Goal: Use online tool/utility: Utilize a website feature to perform a specific function

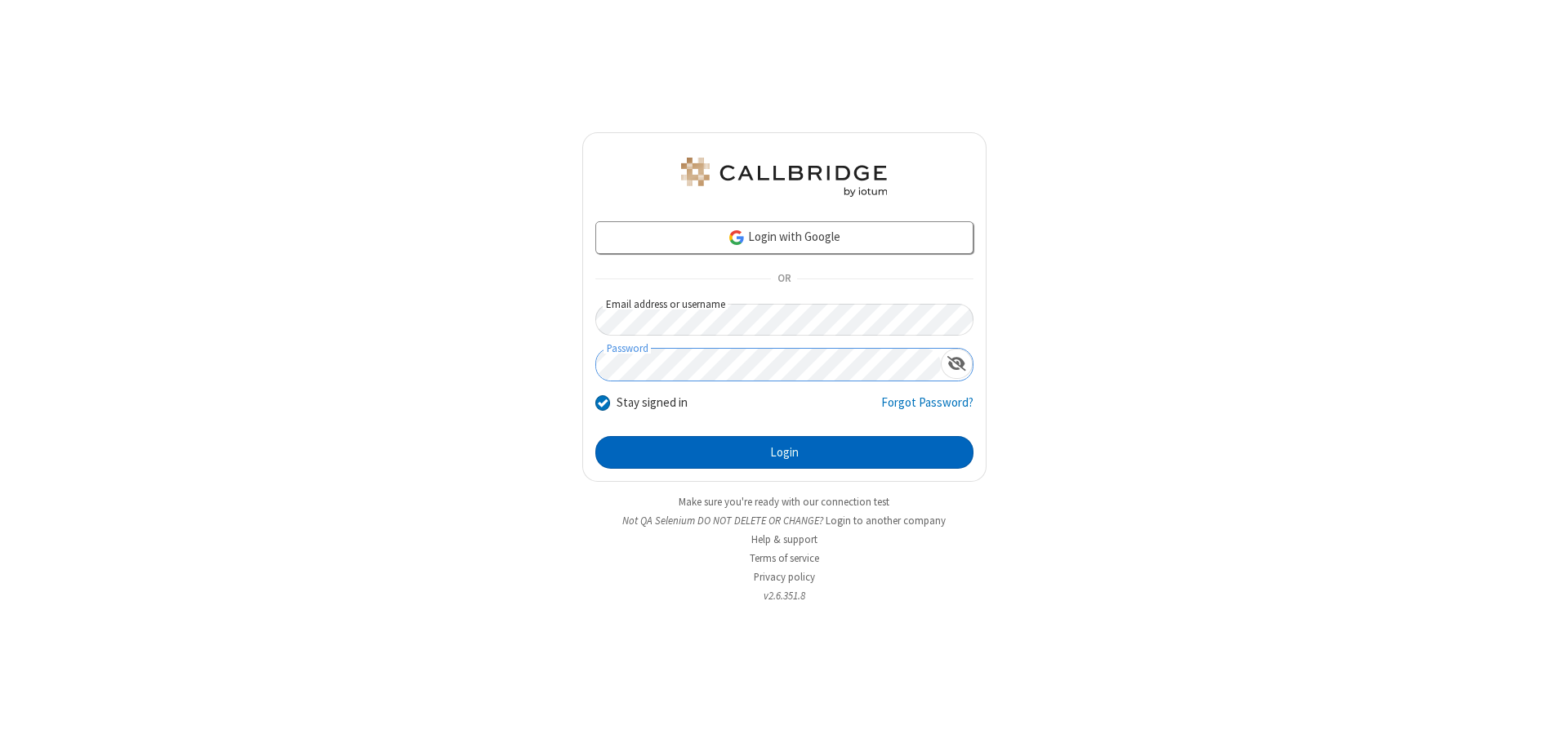
click at [784, 452] on button "Login" at bounding box center [784, 452] width 378 height 33
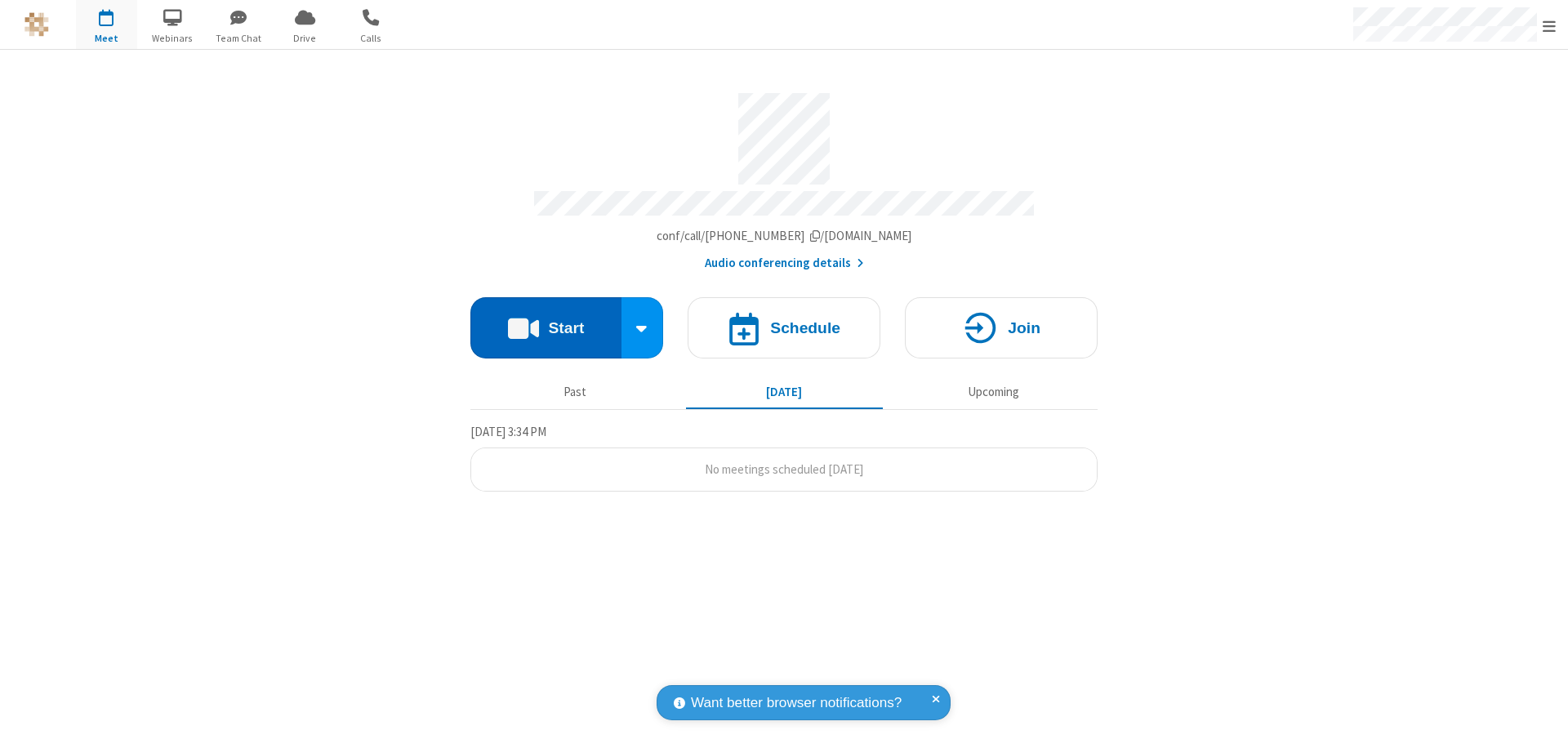
click at [546, 320] on button "Start" at bounding box center [546, 328] width 151 height 62
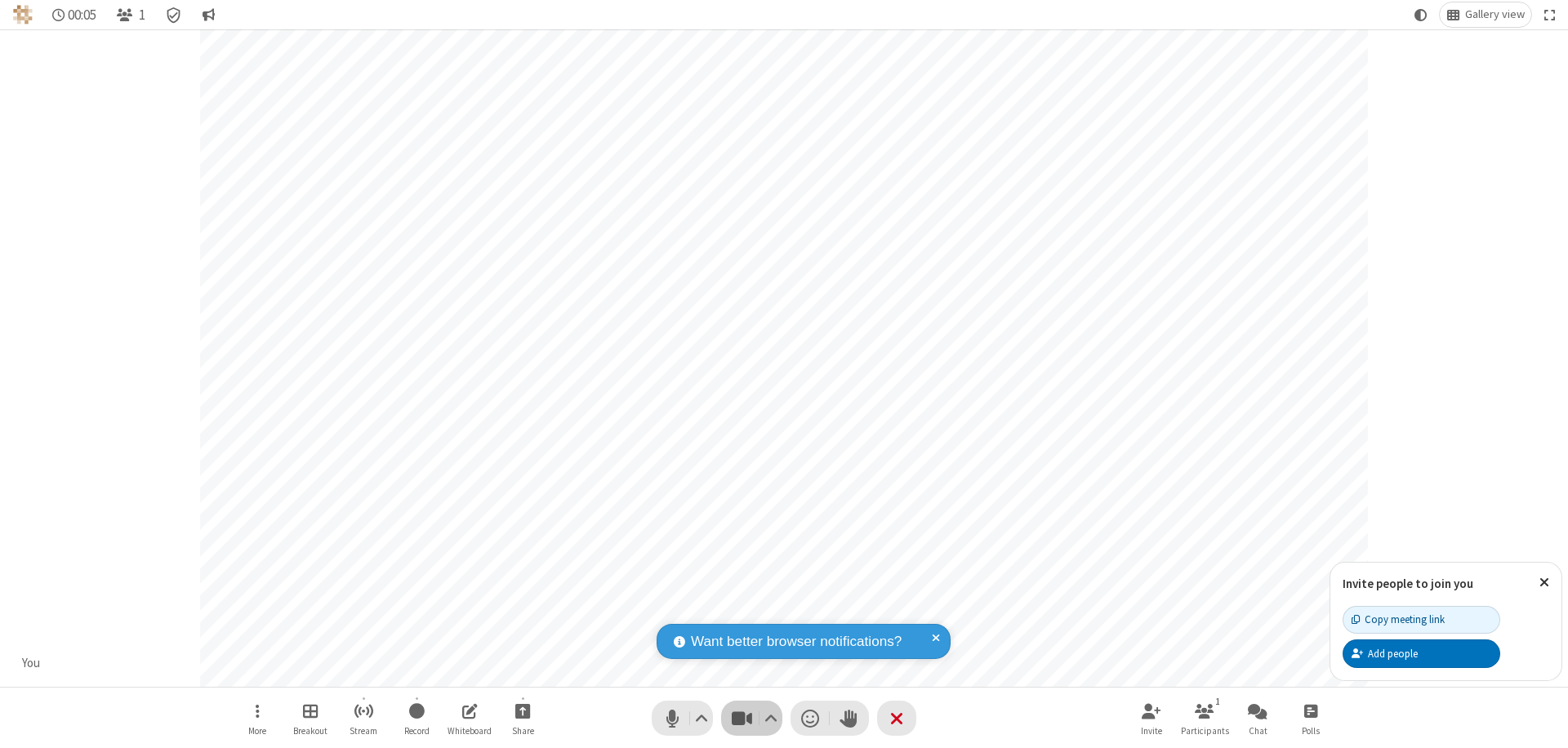
click at [742, 719] on span "Stop video (⌘+Shift+V)" at bounding box center [742, 718] width 24 height 23
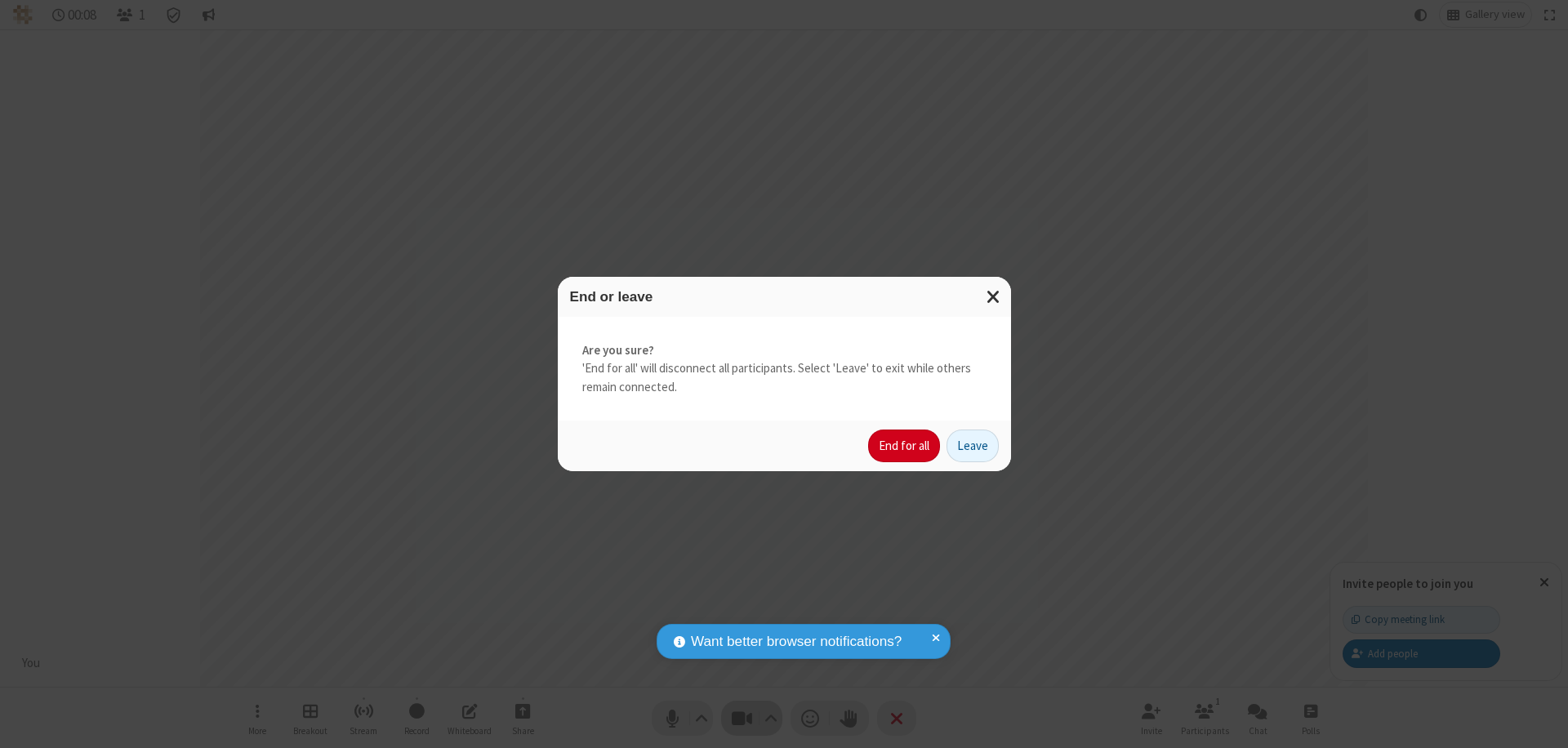
click at [904, 446] on button "End for all" at bounding box center [904, 446] width 72 height 33
